Goal: Information Seeking & Learning: Learn about a topic

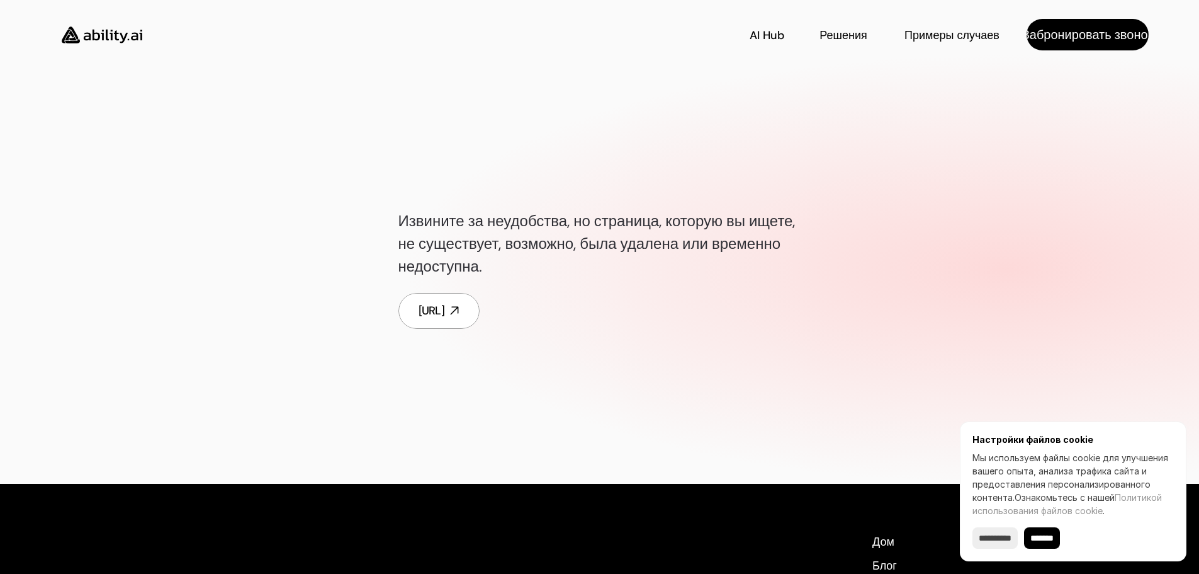
click at [996, 290] on div "Извините за неудобства, но страница, которую вы ищете, не существует, возможно,…" at bounding box center [599, 269] width 1199 height 429
click at [473, 322] on link "[URL]" at bounding box center [439, 311] width 81 height 36
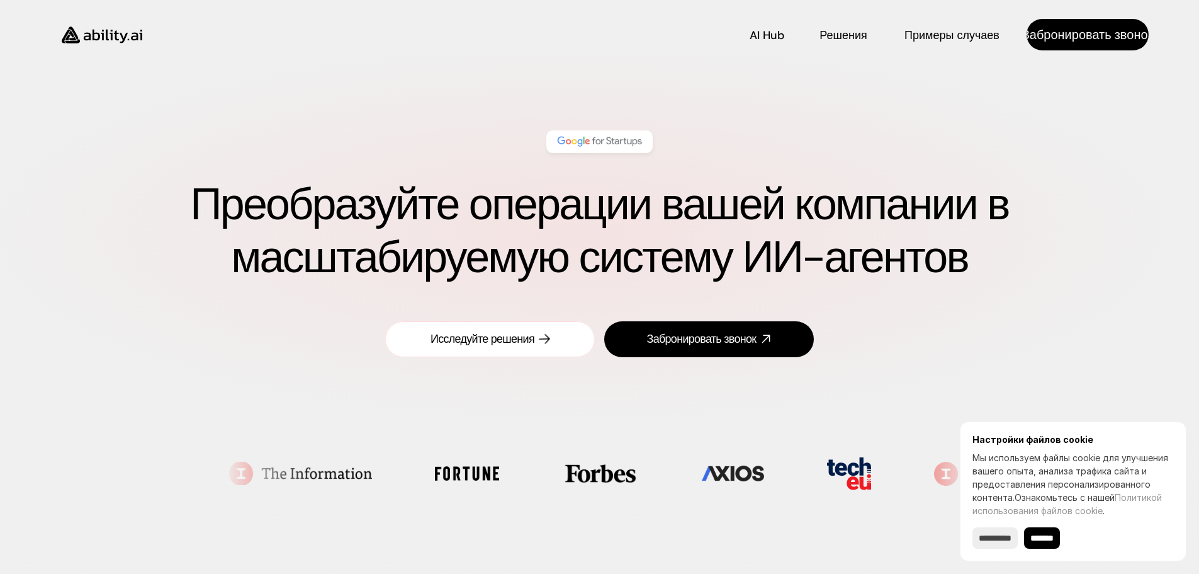
click at [431, 337] on font "Исследуйте решения" at bounding box center [483, 338] width 104 height 15
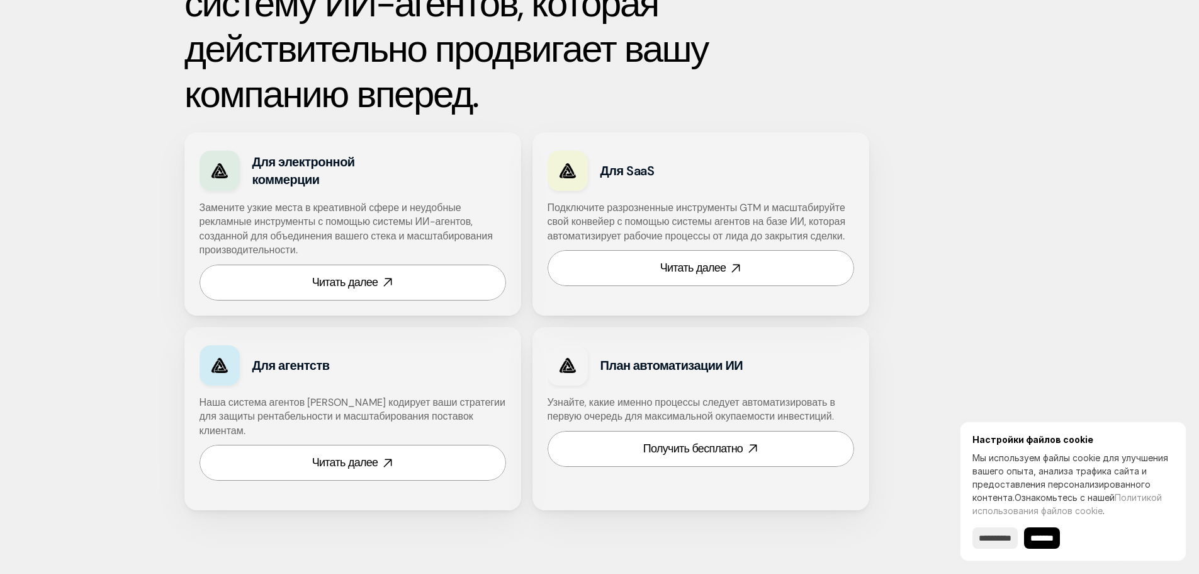
scroll to position [775, 0]
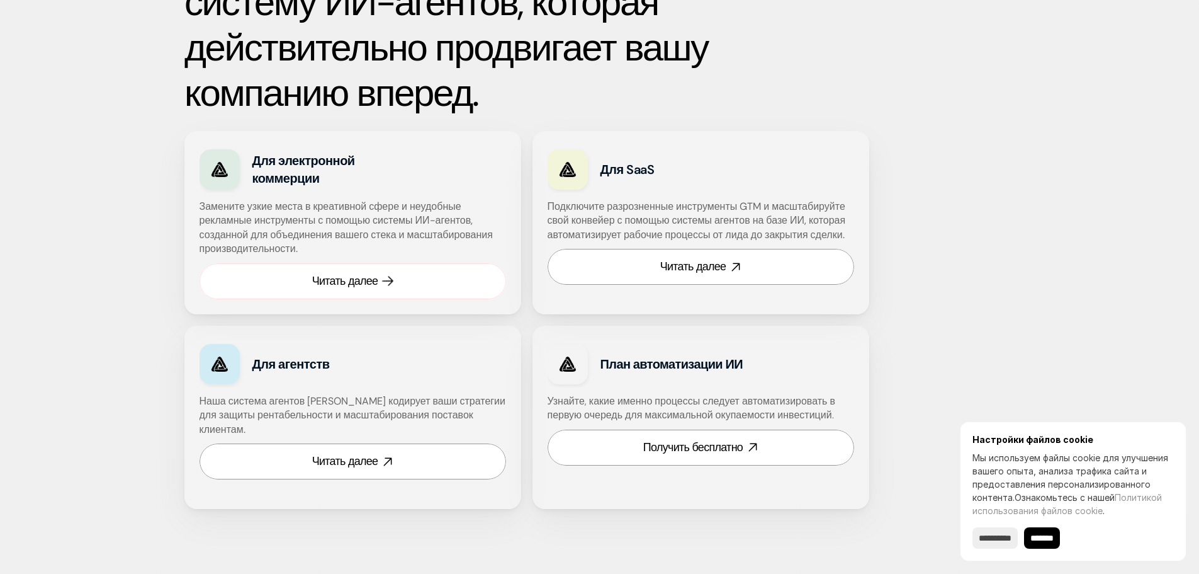
click at [352, 280] on font "Читать далее" at bounding box center [345, 280] width 66 height 15
